Goal: Information Seeking & Learning: Learn about a topic

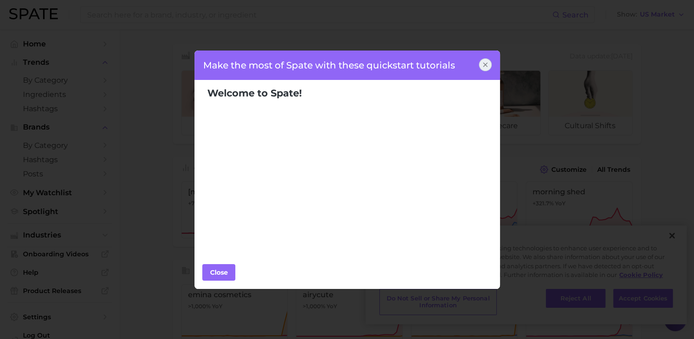
click at [486, 67] on icon at bounding box center [485, 64] width 7 height 7
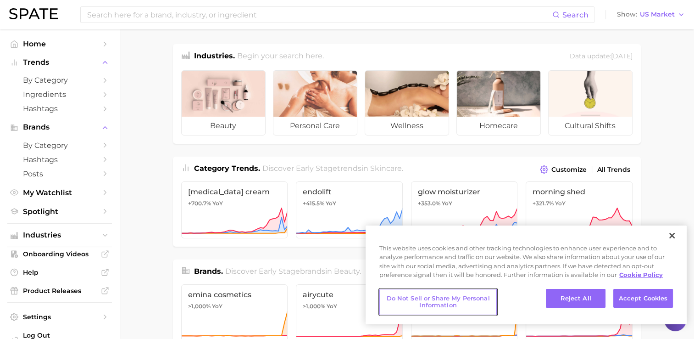
click at [417, 305] on button "Do Not Sell or Share My Personal Information" at bounding box center [437, 302] width 117 height 26
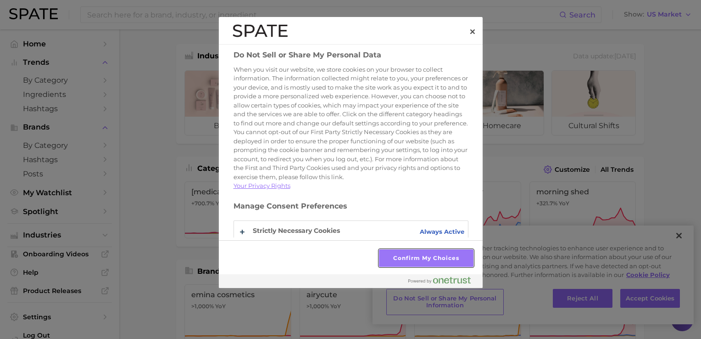
click at [419, 260] on button "Confirm My Choices" at bounding box center [426, 257] width 94 height 17
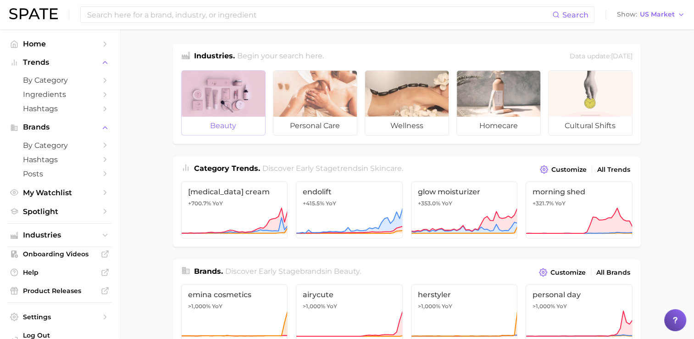
click at [245, 117] on span "beauty" at bounding box center [224, 126] width 84 height 18
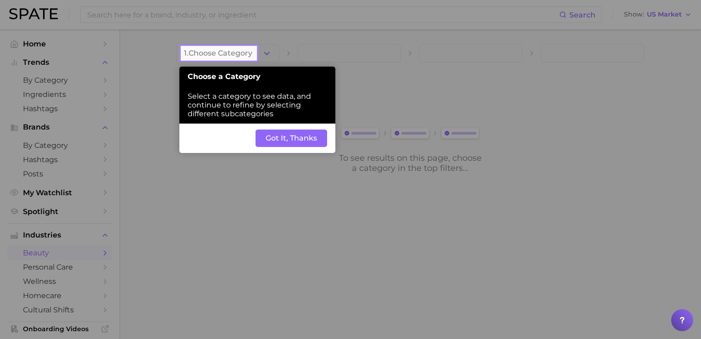
click at [279, 143] on button "Got It, Thanks" at bounding box center [292, 137] width 72 height 17
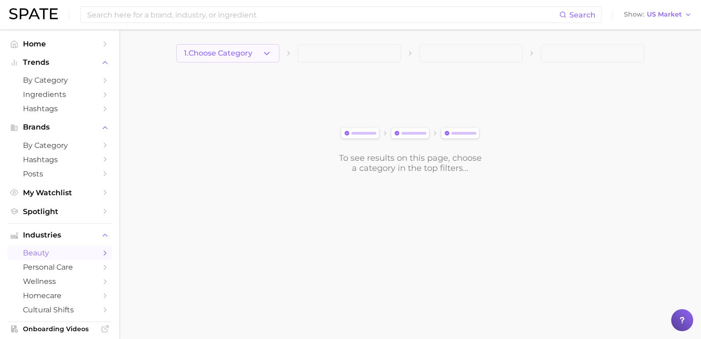
click at [272, 52] on button "1. Choose Category" at bounding box center [227, 53] width 103 height 18
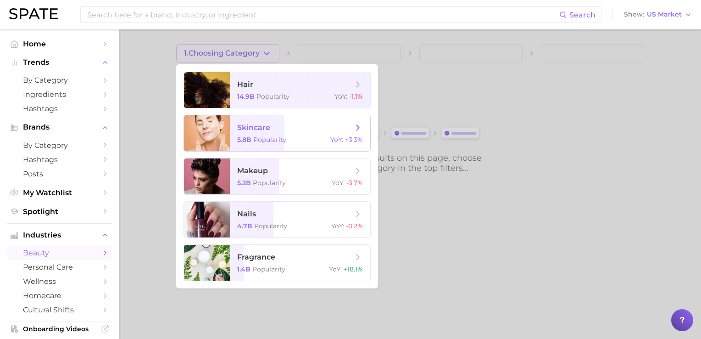
click at [281, 145] on span "skincare 5.8b Popularity YoY : +3.3%" at bounding box center [300, 133] width 140 height 36
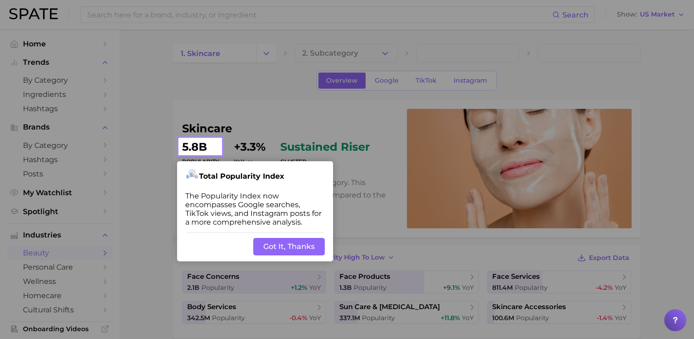
click at [296, 245] on button "Got It, Thanks" at bounding box center [289, 246] width 72 height 17
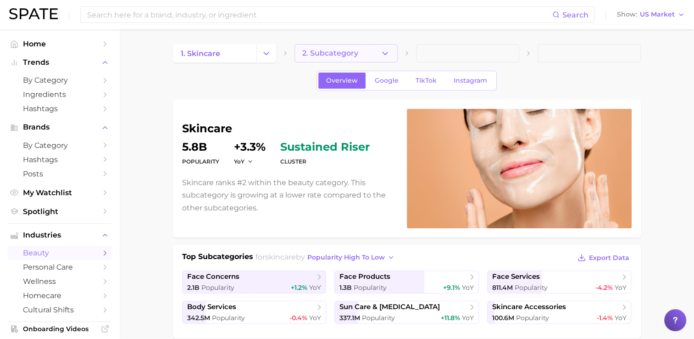
click at [384, 53] on polyline "button" at bounding box center [385, 53] width 5 height 2
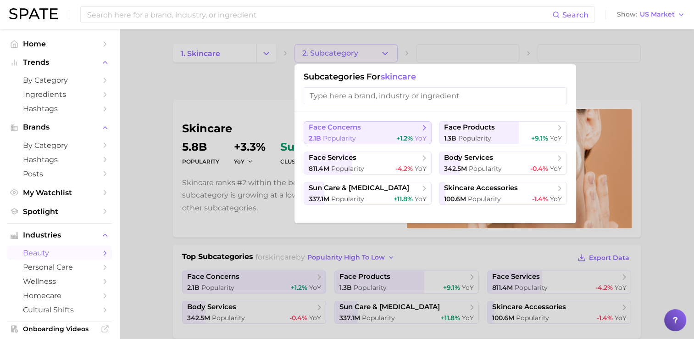
click at [377, 136] on div "2.1b Popularity +1.2% YoY" at bounding box center [368, 138] width 118 height 9
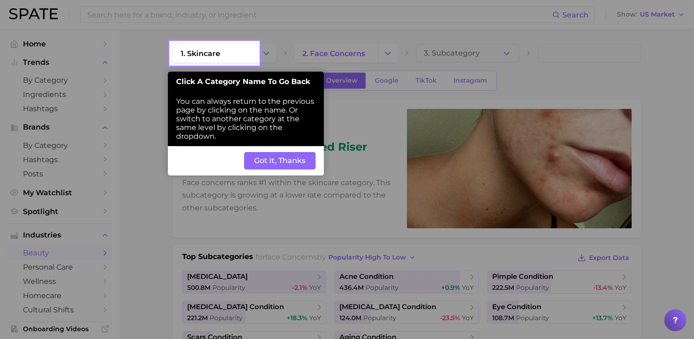
click at [291, 162] on button "Got It, Thanks" at bounding box center [280, 160] width 72 height 17
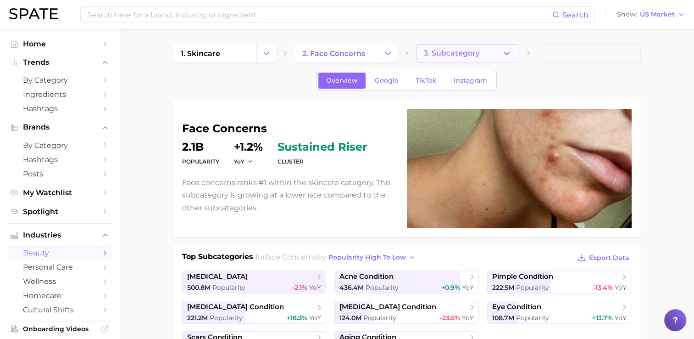
click at [507, 54] on polyline "button" at bounding box center [506, 53] width 5 height 2
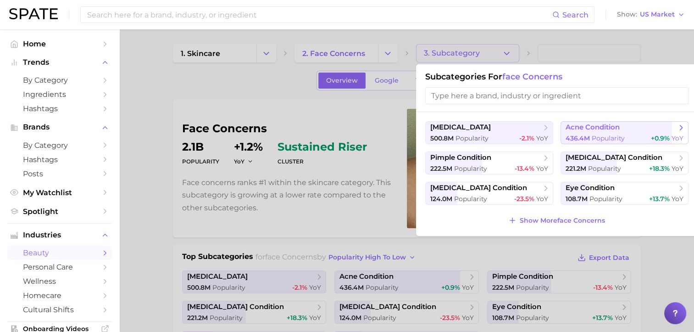
click at [608, 134] on span "Popularity" at bounding box center [608, 138] width 33 height 8
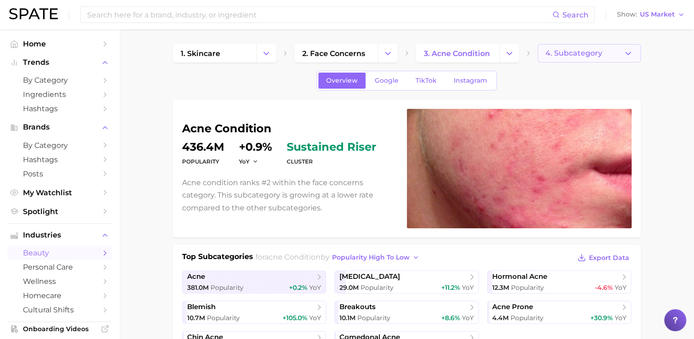
click at [627, 57] on icon "button" at bounding box center [629, 54] width 10 height 10
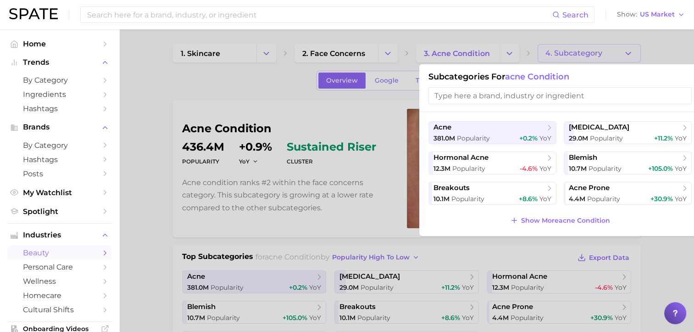
click at [155, 221] on div at bounding box center [347, 166] width 694 height 332
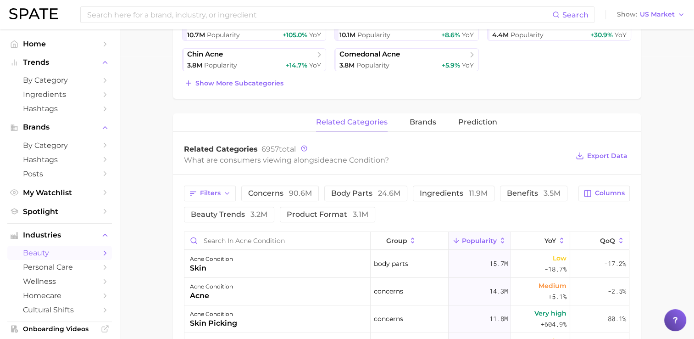
scroll to position [229, 0]
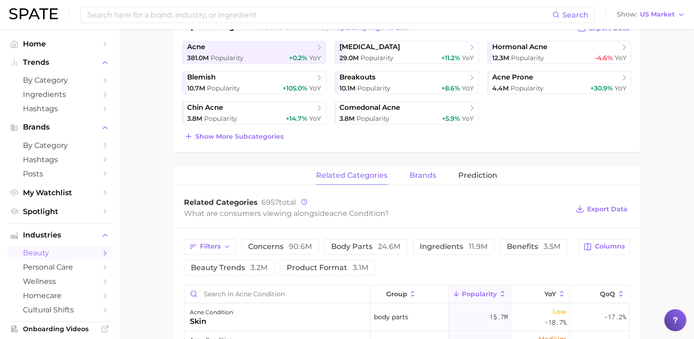
click at [420, 175] on span "brands" at bounding box center [423, 175] width 27 height 8
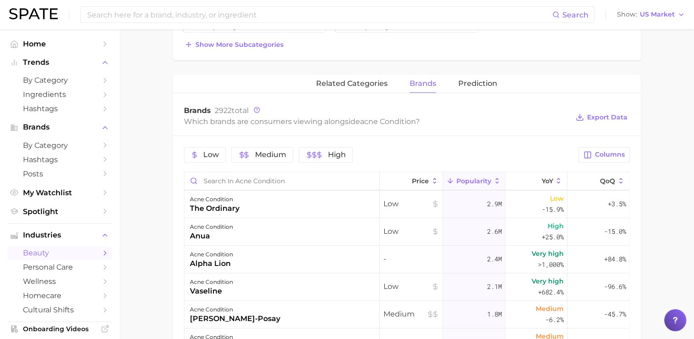
scroll to position [0, 0]
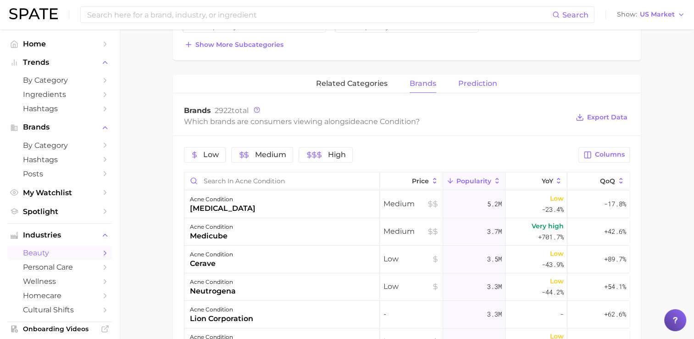
click at [466, 84] on span "Prediction" at bounding box center [477, 83] width 39 height 8
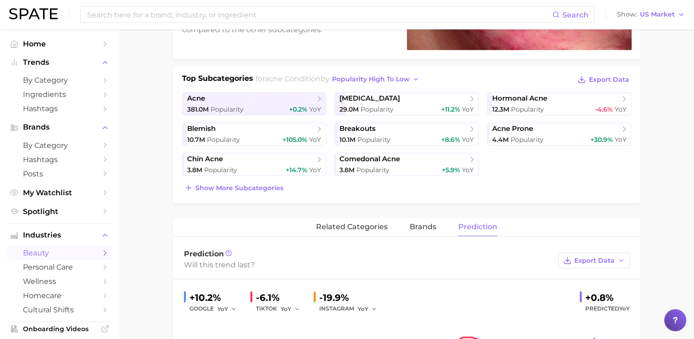
scroll to position [92, 0]
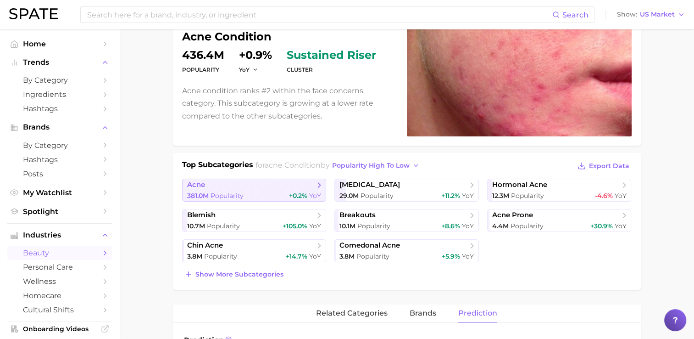
click at [258, 189] on link "acne 381.0m Popularity +0.2% YoY" at bounding box center [254, 189] width 145 height 23
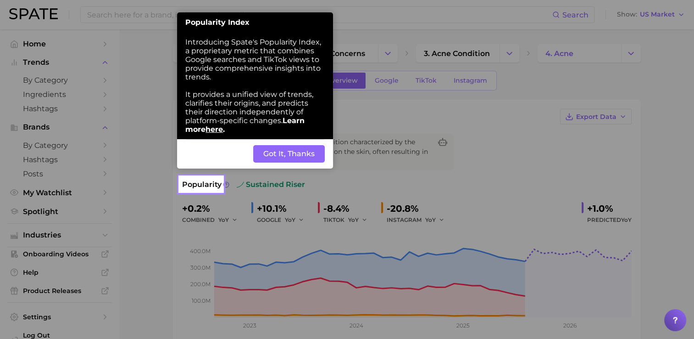
drag, startPoint x: 302, startPoint y: 153, endPoint x: 319, endPoint y: 158, distance: 18.2
click at [302, 153] on button "Got It, Thanks" at bounding box center [289, 153] width 72 height 17
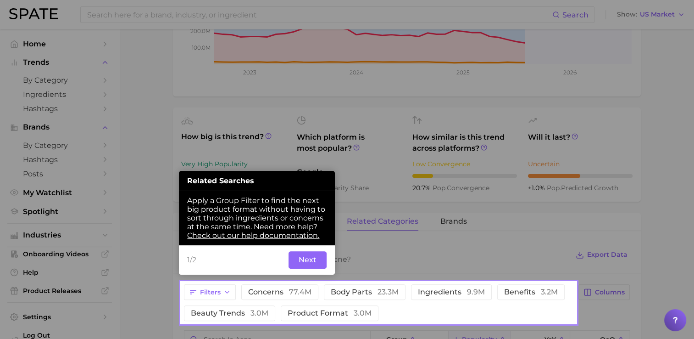
scroll to position [257, 0]
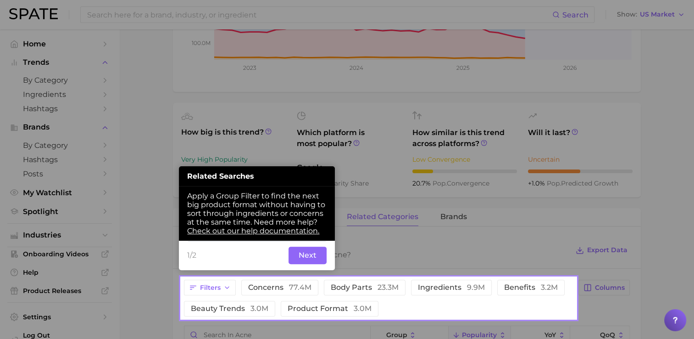
click at [310, 257] on button "Next" at bounding box center [308, 254] width 38 height 17
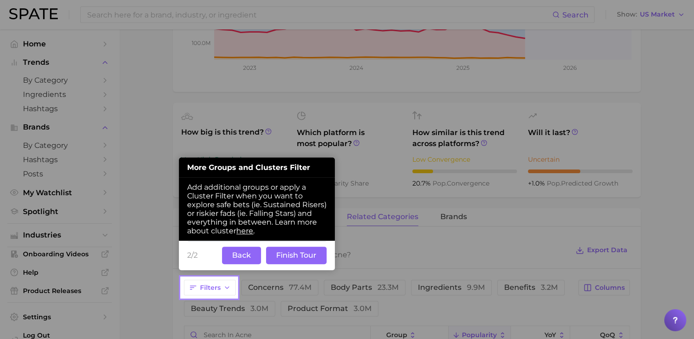
click at [242, 254] on button "Back" at bounding box center [241, 254] width 39 height 17
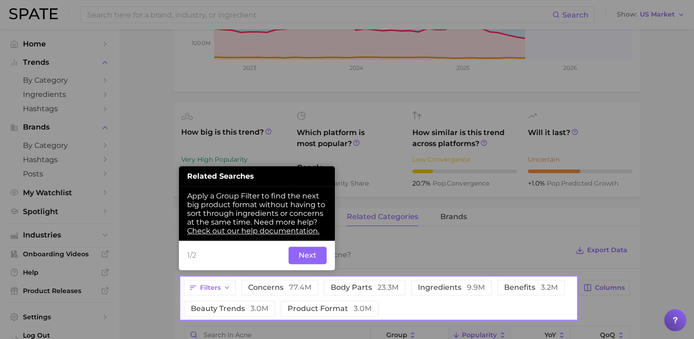
click at [313, 258] on button "Next" at bounding box center [308, 254] width 38 height 17
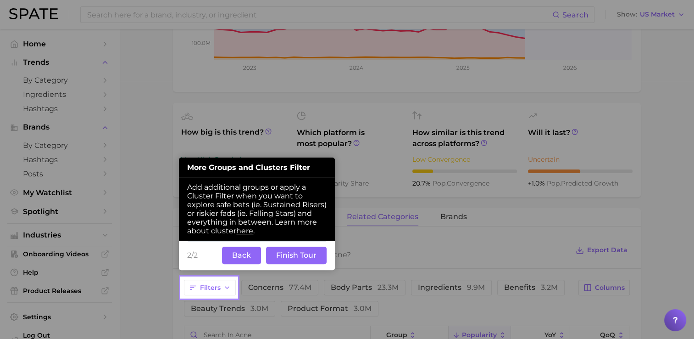
click at [291, 261] on button "Finish Tour" at bounding box center [296, 254] width 61 height 17
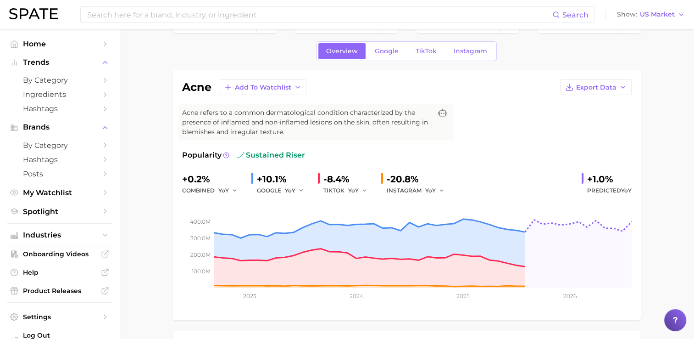
scroll to position [0, 0]
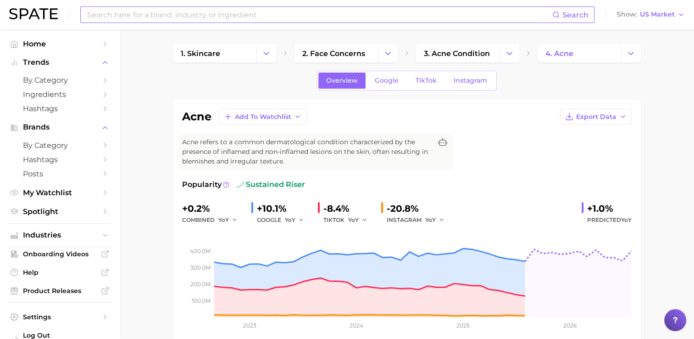
click at [218, 17] on input at bounding box center [319, 15] width 466 height 16
type input "acne patches"
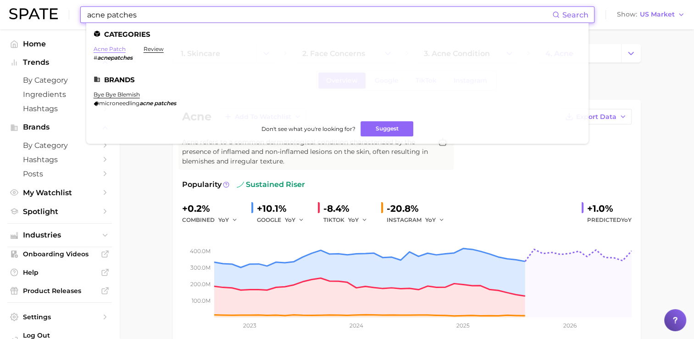
click at [107, 50] on link "acne patch" at bounding box center [110, 48] width 32 height 7
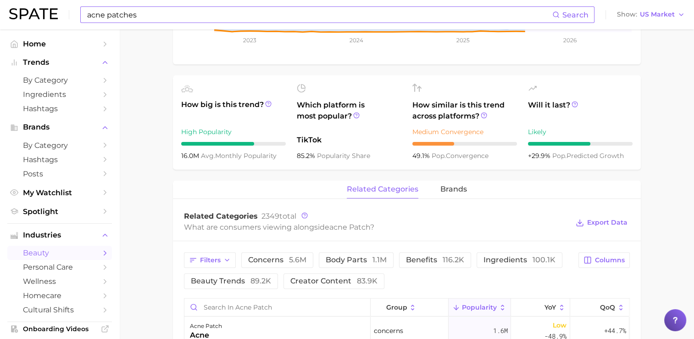
scroll to position [367, 0]
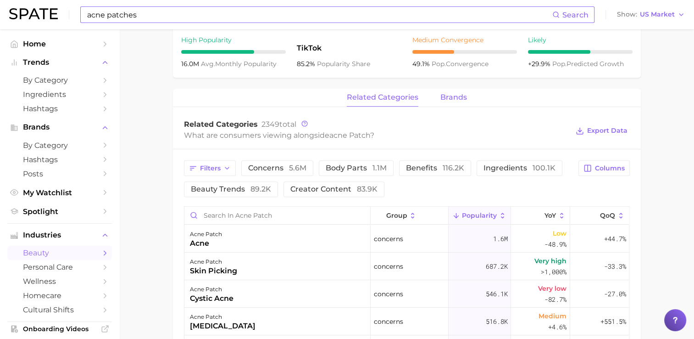
click at [451, 98] on span "brands" at bounding box center [453, 97] width 27 height 8
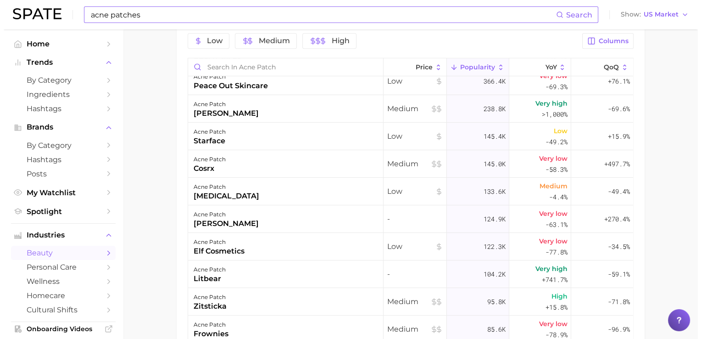
scroll to position [551, 0]
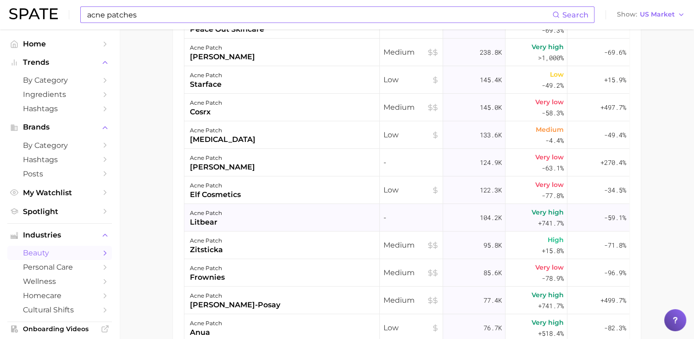
click at [194, 220] on div "litbear" at bounding box center [206, 222] width 32 height 11
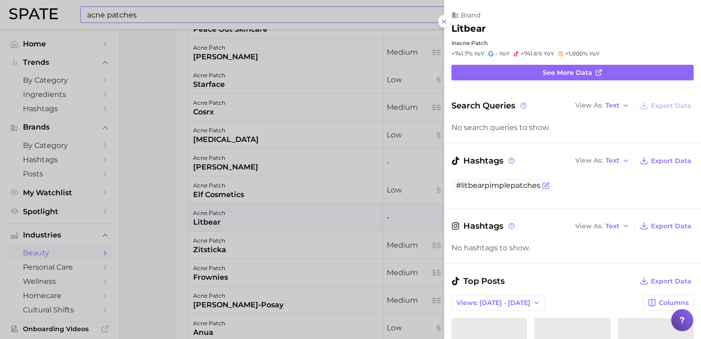
click at [545, 184] on icon "Flag as miscategorized or irrelevant" at bounding box center [545, 185] width 7 height 7
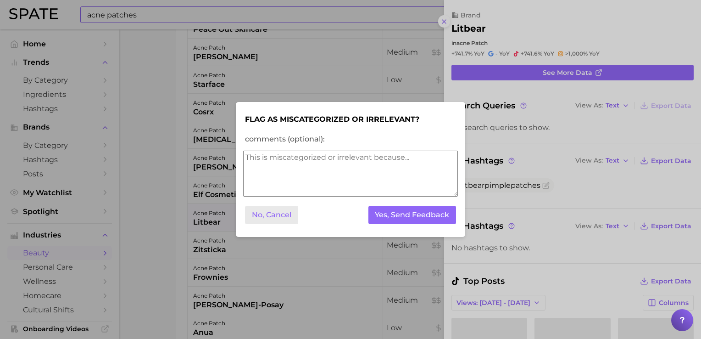
click at [253, 210] on button "No, Cancel" at bounding box center [271, 215] width 53 height 19
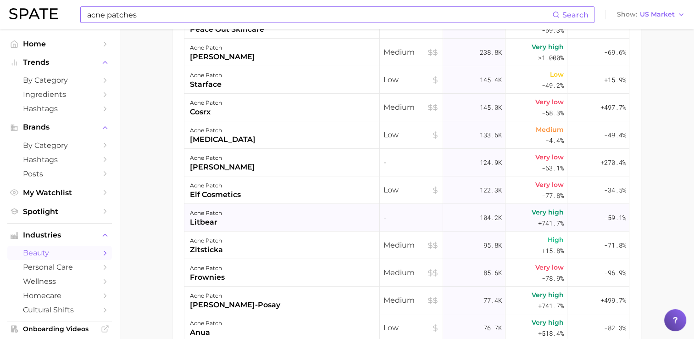
click at [209, 220] on div "litbear" at bounding box center [206, 222] width 32 height 11
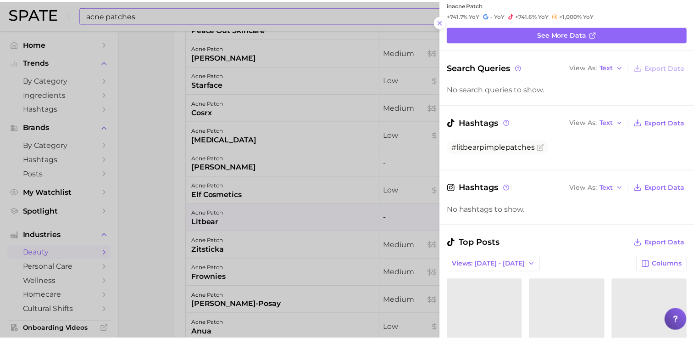
scroll to position [0, 0]
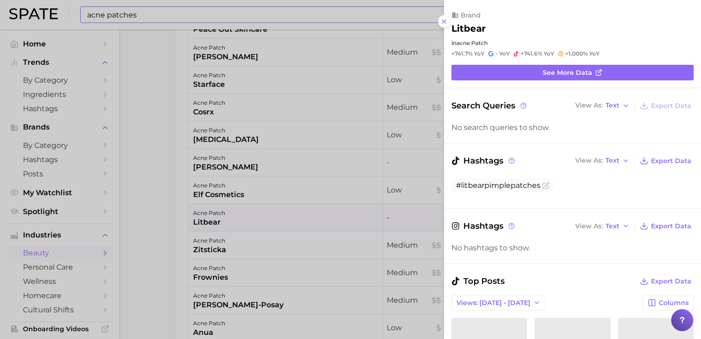
click at [151, 176] on div at bounding box center [350, 169] width 701 height 339
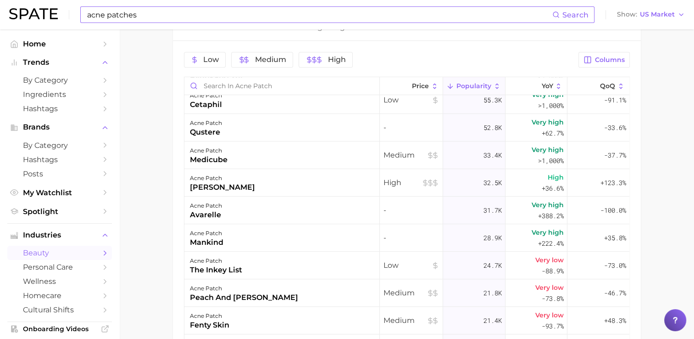
scroll to position [482, 0]
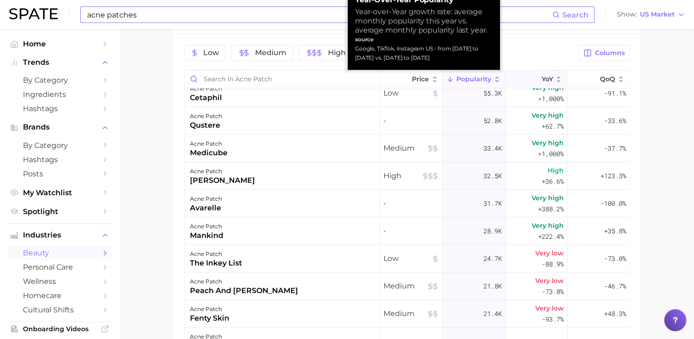
click at [555, 78] on icon at bounding box center [559, 79] width 8 height 8
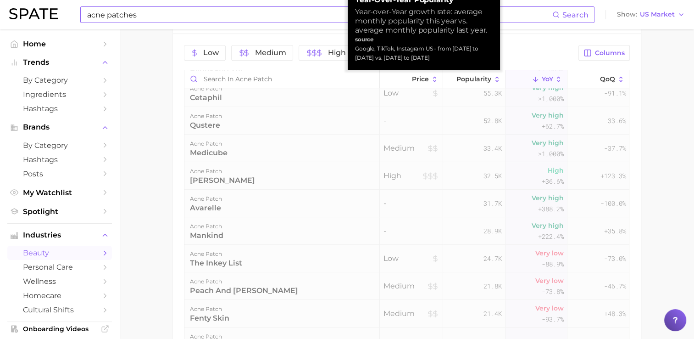
scroll to position [0, 0]
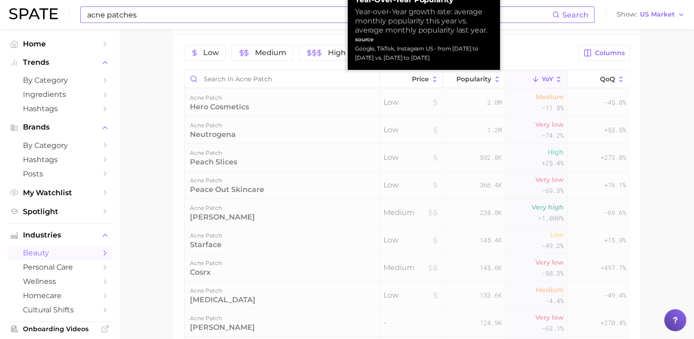
click at [555, 78] on icon at bounding box center [559, 79] width 8 height 8
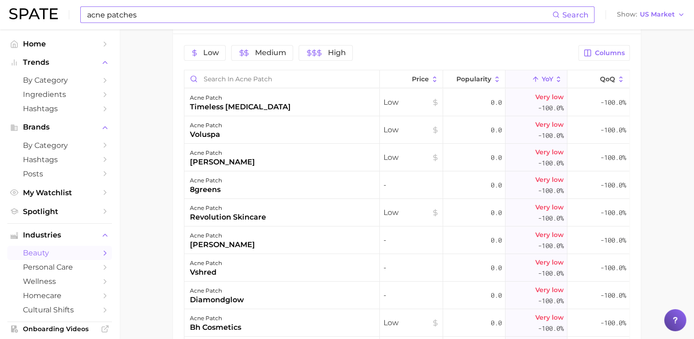
click at [555, 81] on icon at bounding box center [559, 79] width 8 height 8
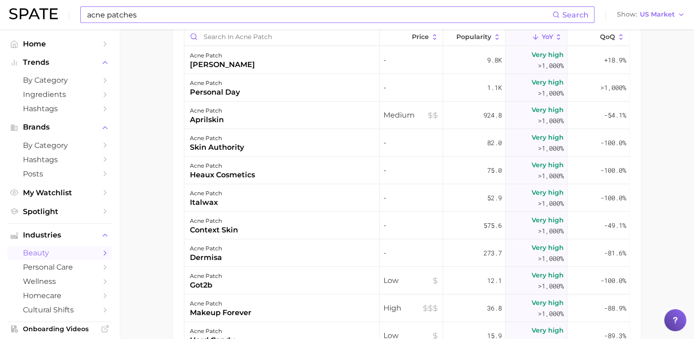
scroll to position [527, 0]
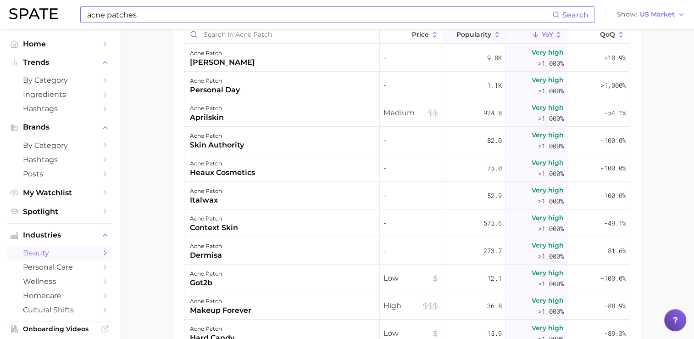
click at [485, 34] on span "Popularity" at bounding box center [474, 34] width 35 height 7
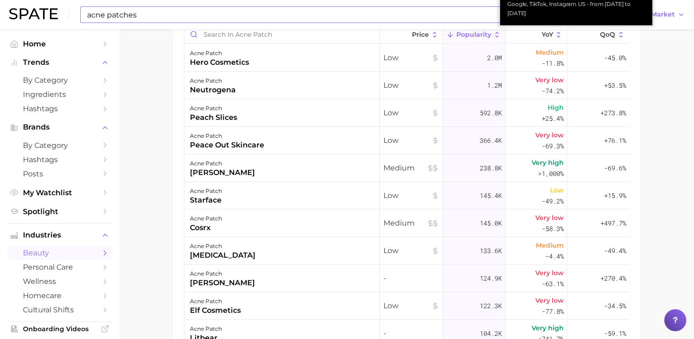
click at [485, 34] on span "Popularity" at bounding box center [474, 34] width 35 height 7
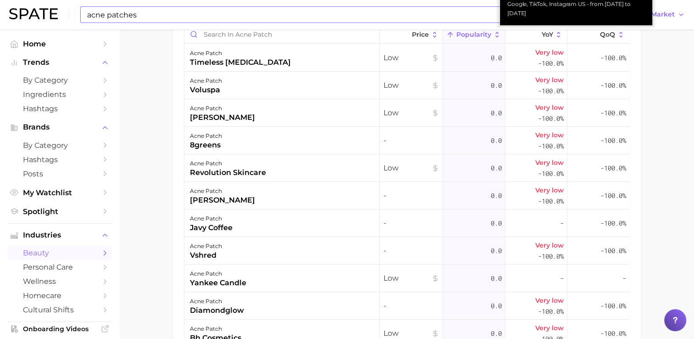
click at [493, 36] on icon at bounding box center [497, 35] width 8 height 8
